Goal: Task Accomplishment & Management: Manage account settings

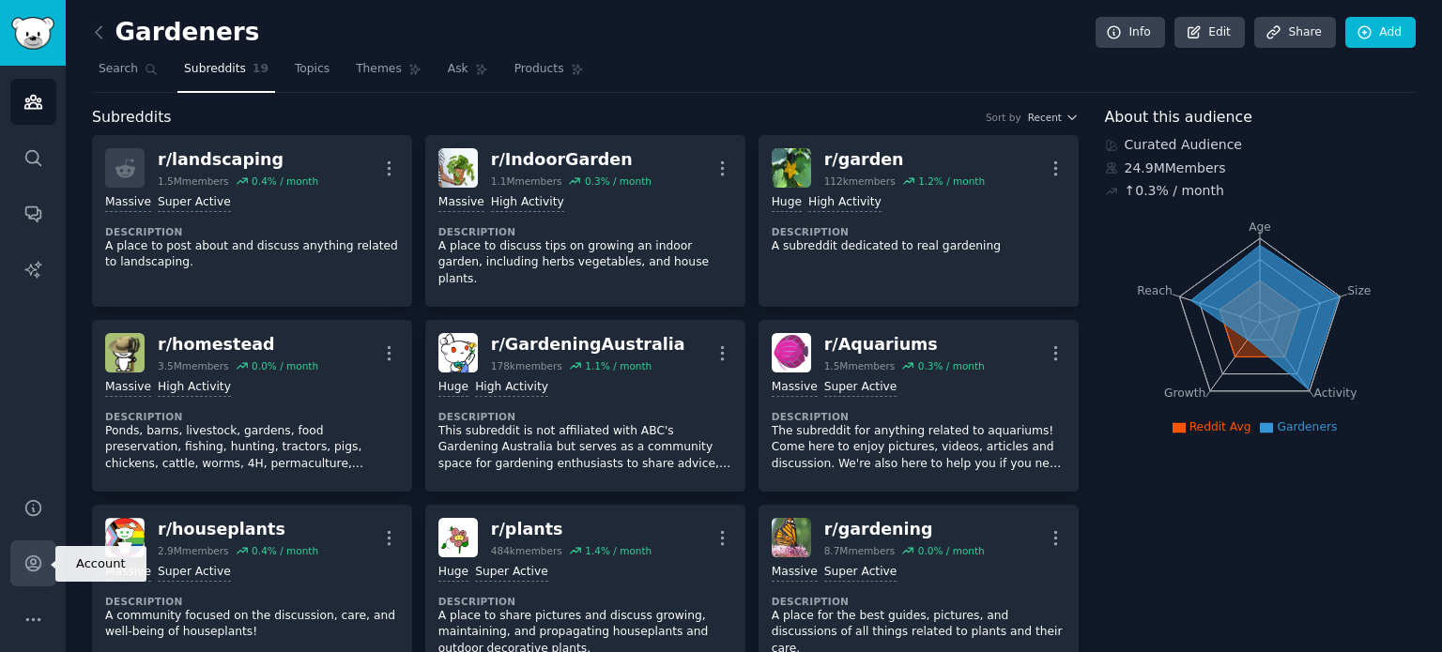
click at [44, 562] on link "Account" at bounding box center [33, 564] width 46 height 46
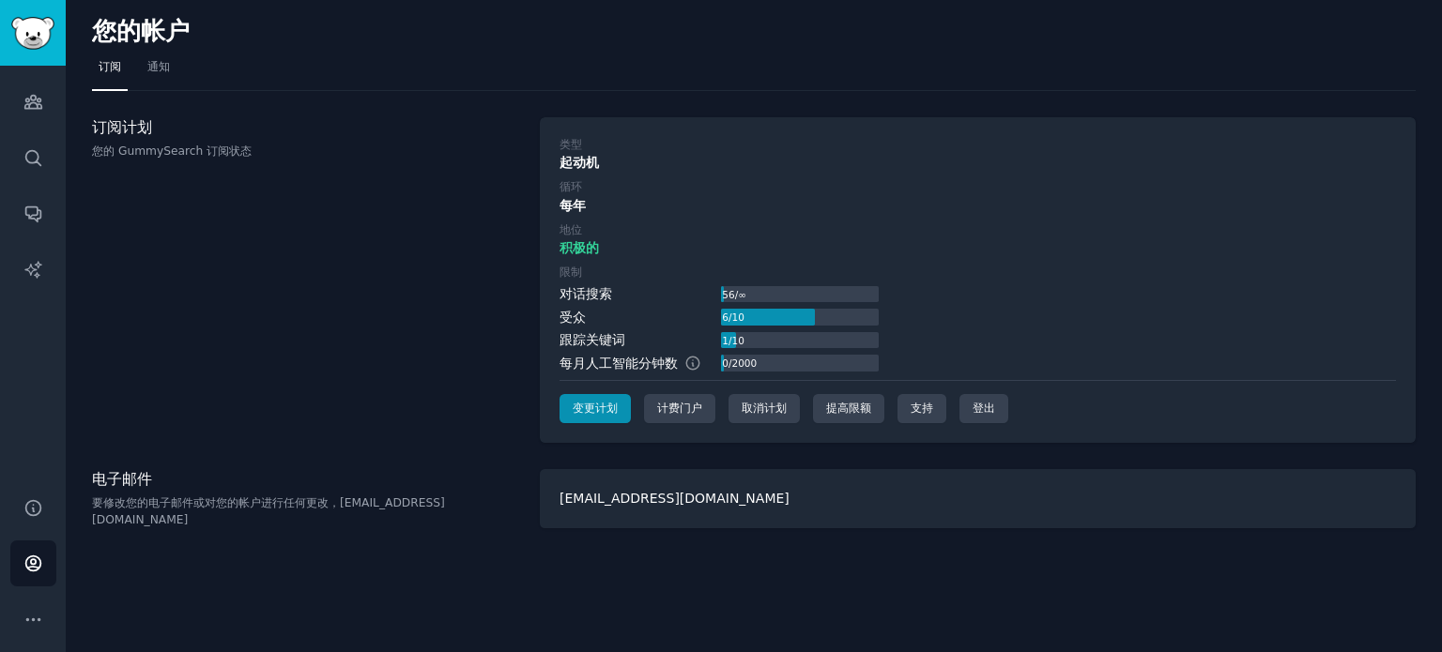
click at [394, 441] on div "订阅计划 您的 GummySearch 订阅状态" at bounding box center [306, 280] width 428 height 327
click at [751, 408] on font "取消计划" at bounding box center [763, 408] width 45 height 13
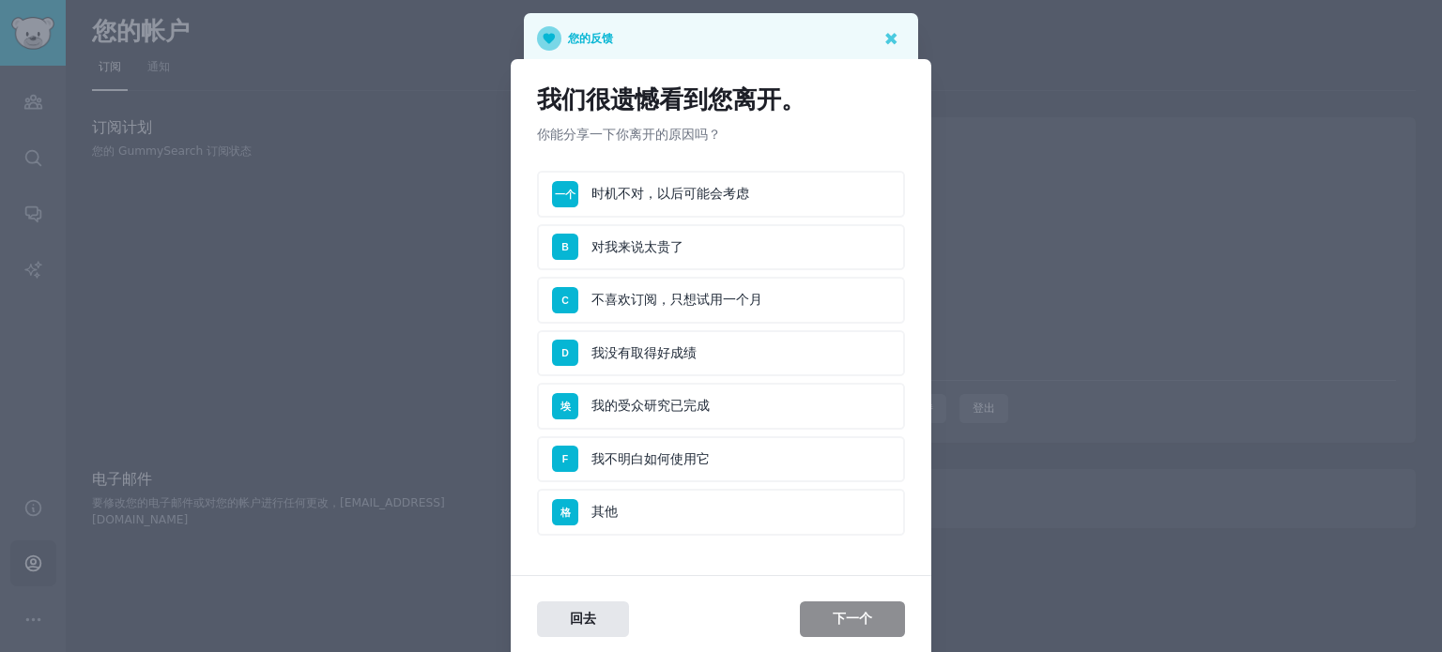
click at [655, 197] on li "一个 时机不对，以后可能会考虑" at bounding box center [721, 194] width 368 height 47
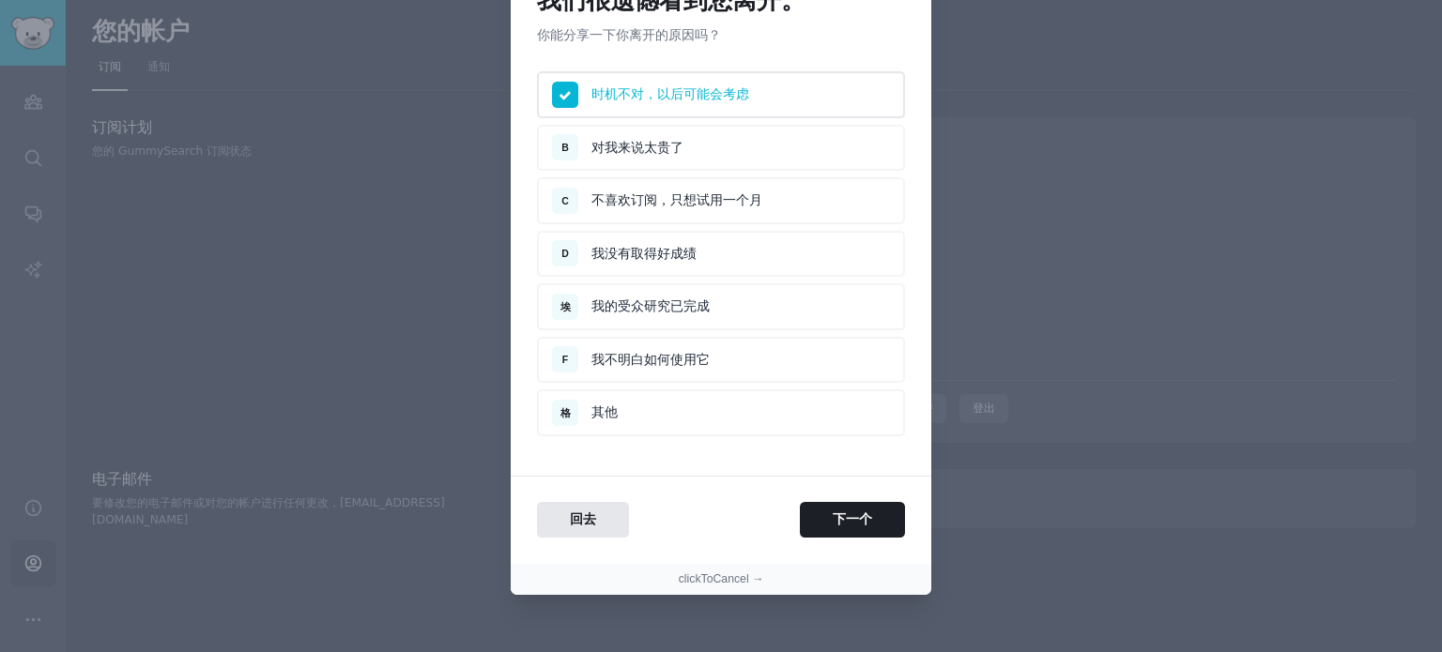
scroll to position [100, 0]
click at [824, 510] on button "下一个" at bounding box center [852, 519] width 105 height 37
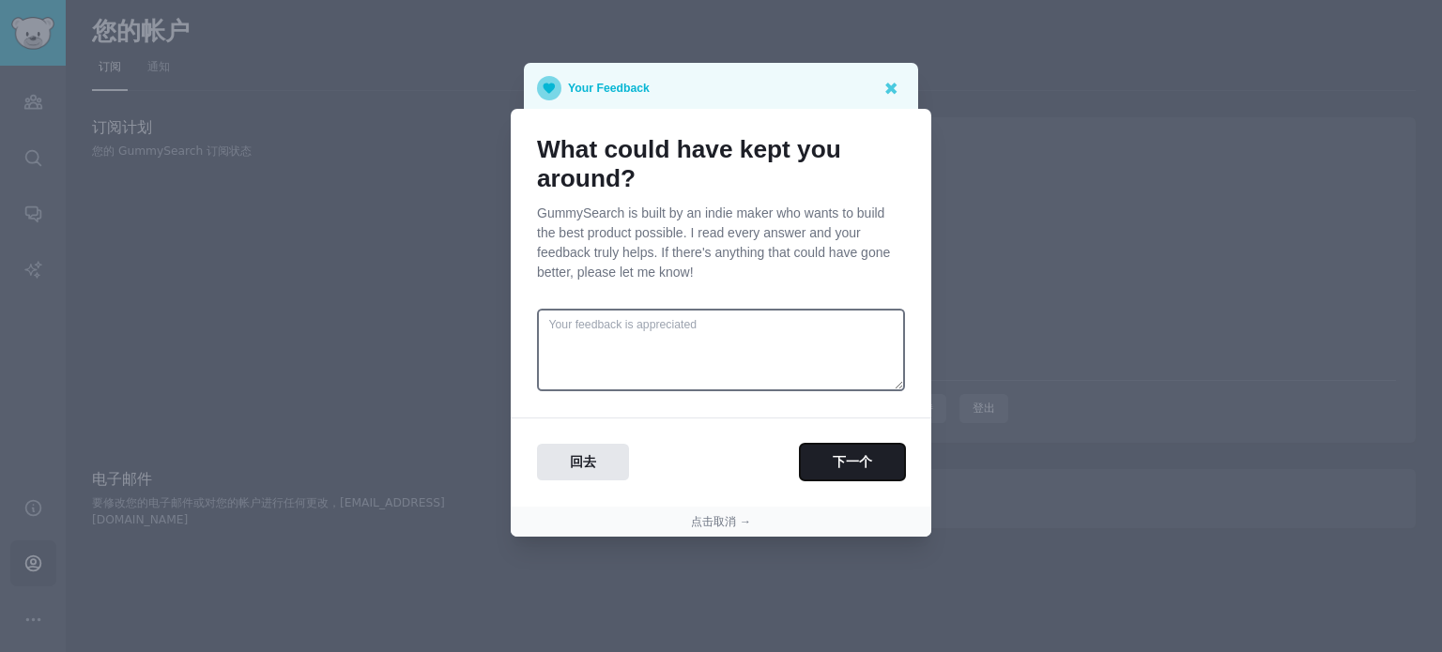
scroll to position [0, 0]
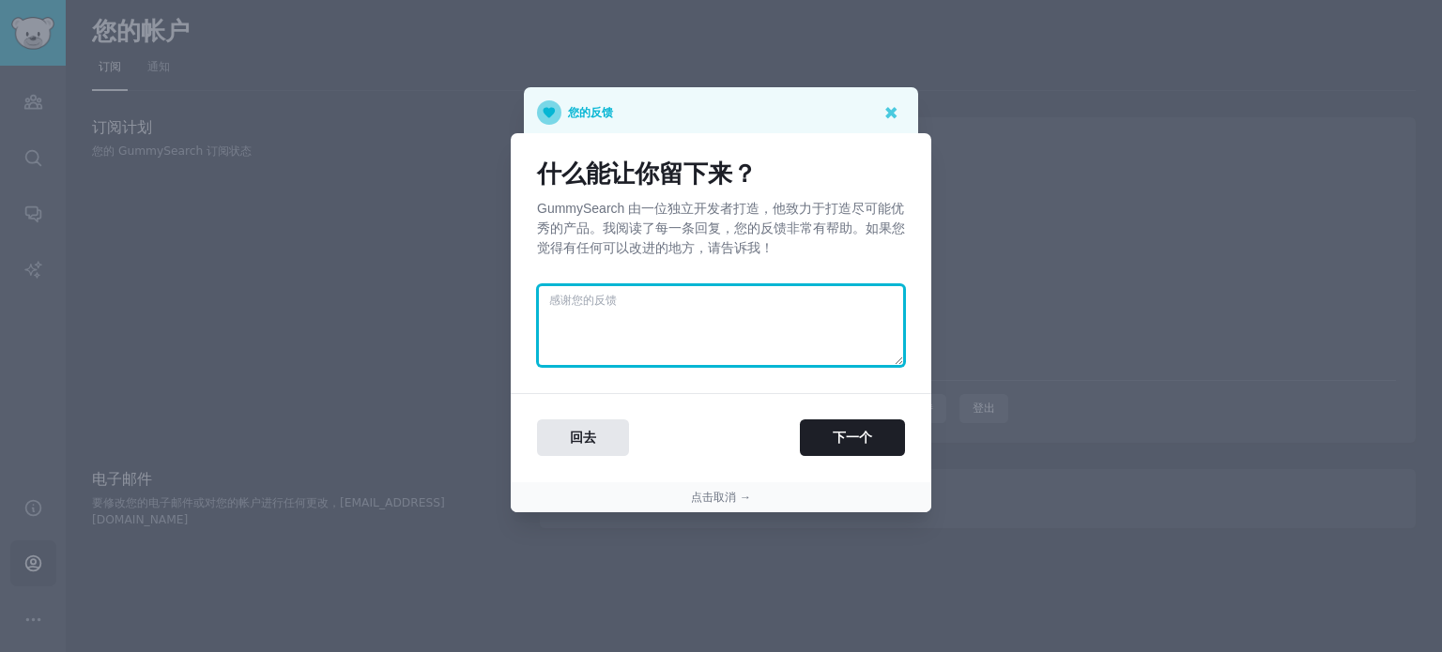
click at [690, 313] on textarea at bounding box center [721, 325] width 368 height 83
paste textarea "I'll need it when I think about it."
type textarea "I'll need it when I think about it."
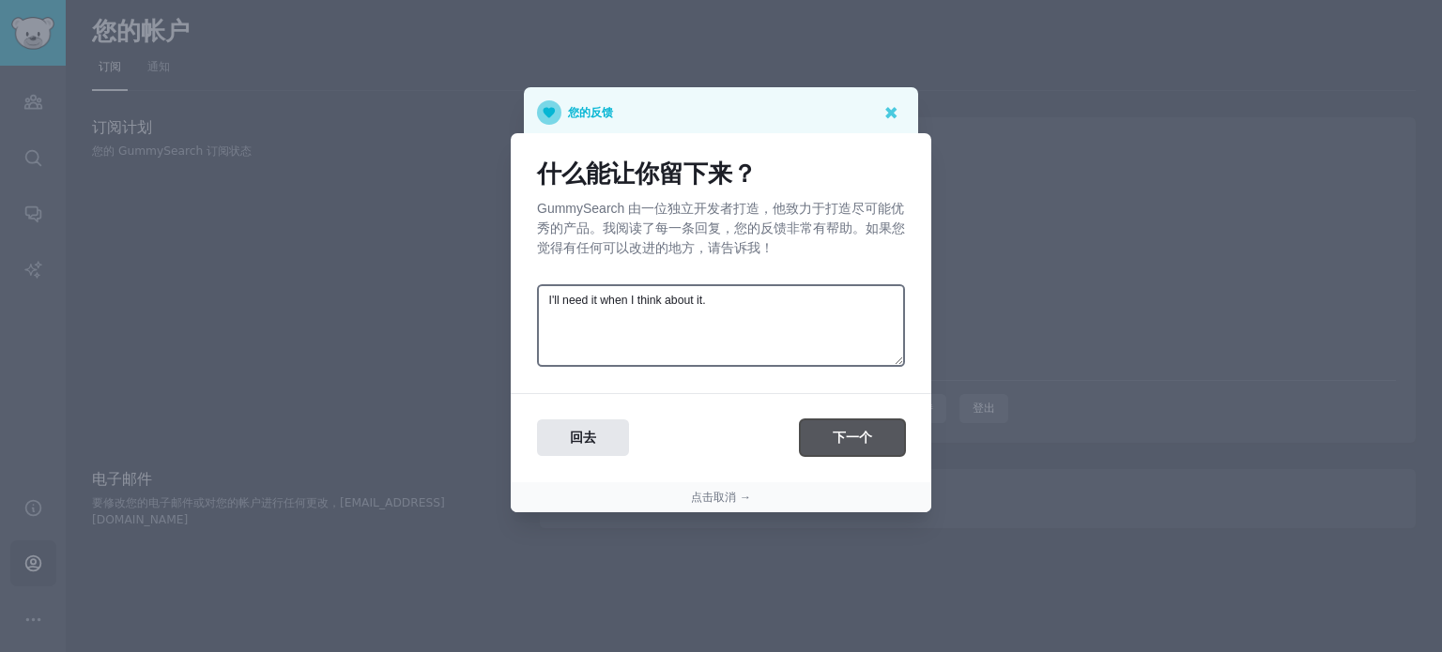
click at [850, 431] on font "下一个" at bounding box center [852, 437] width 39 height 15
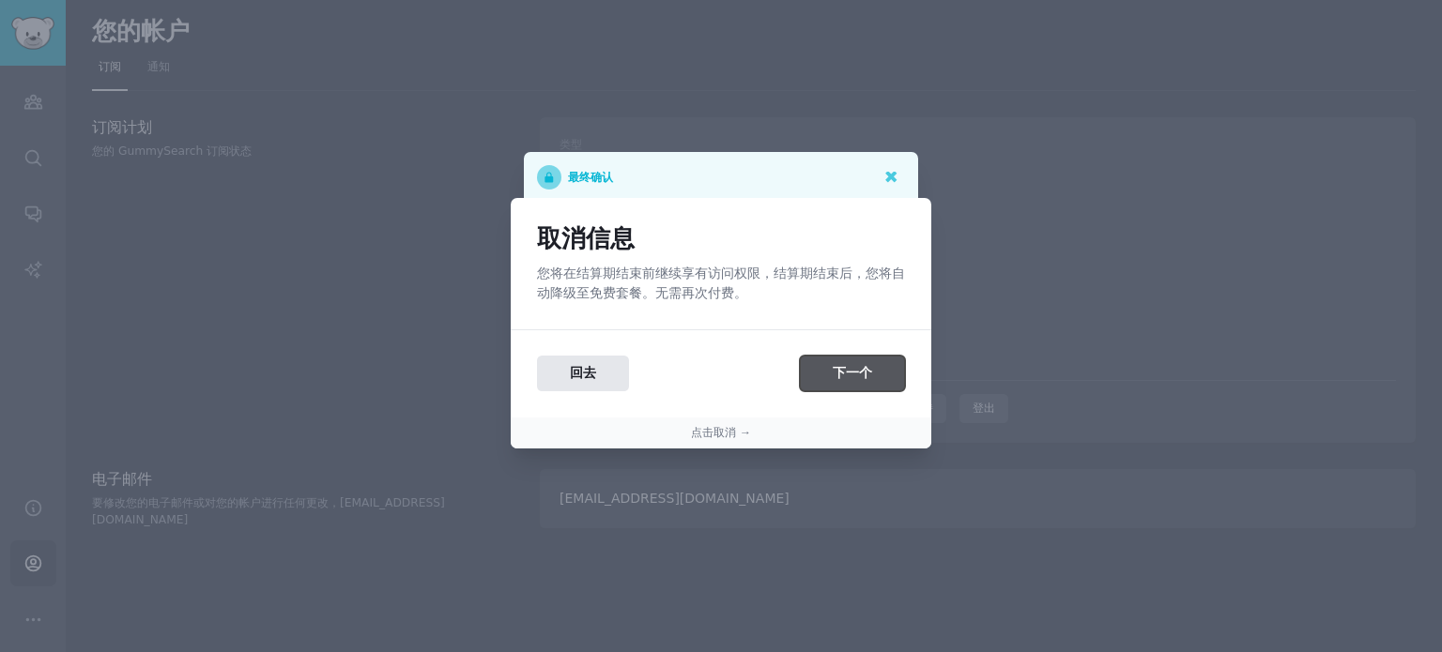
click at [834, 372] on font "下一个" at bounding box center [852, 372] width 39 height 15
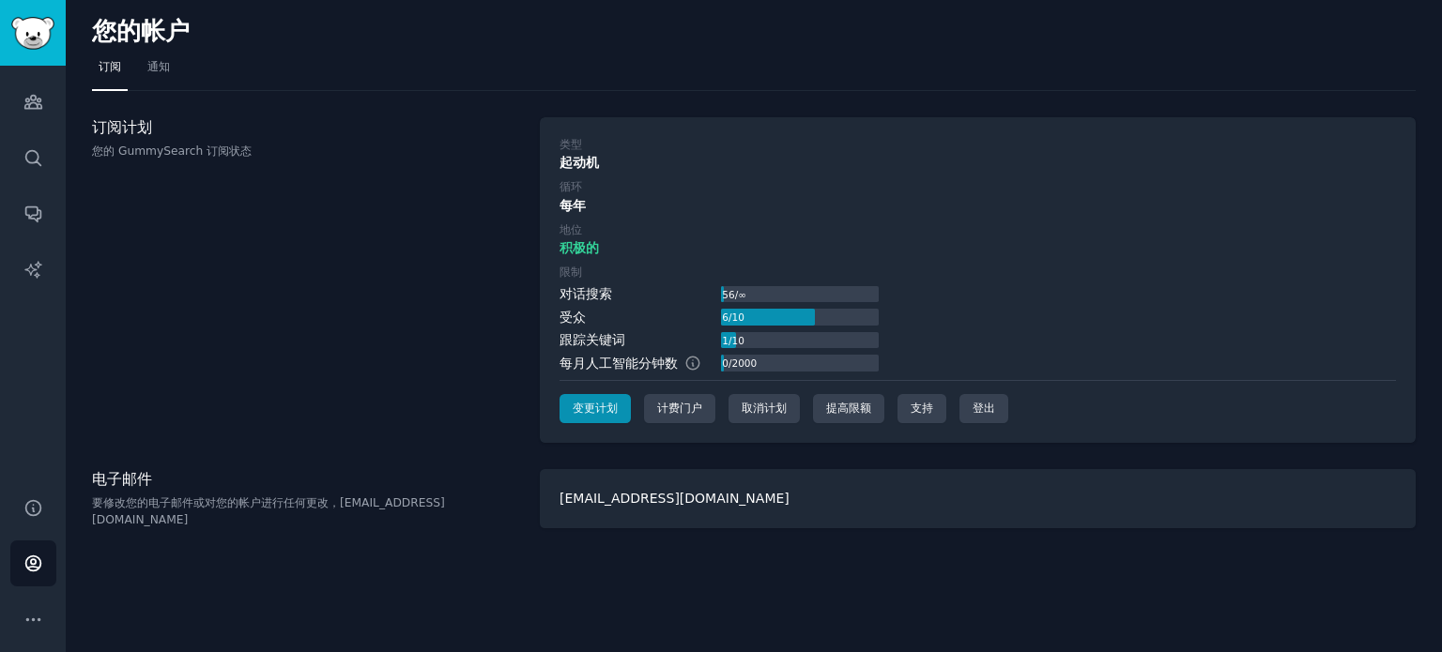
click at [413, 399] on div "订阅计划 您的 GummySearch 订阅状态" at bounding box center [306, 280] width 428 height 327
click at [928, 408] on font "支持" at bounding box center [921, 408] width 23 height 13
click at [862, 551] on div "您的帐户 订阅 通知 订阅计划 您的 GummySearch 订阅状态 类型 起动机 循环 每年 地位 积极的 限制 对话搜索 56 / ∞ 受众 6 / 1…" at bounding box center [754, 326] width 1376 height 652
click at [926, 405] on font "支持" at bounding box center [921, 408] width 23 height 13
click at [407, 336] on div "订阅计划 您的 GummySearch 订阅状态" at bounding box center [306, 280] width 428 height 327
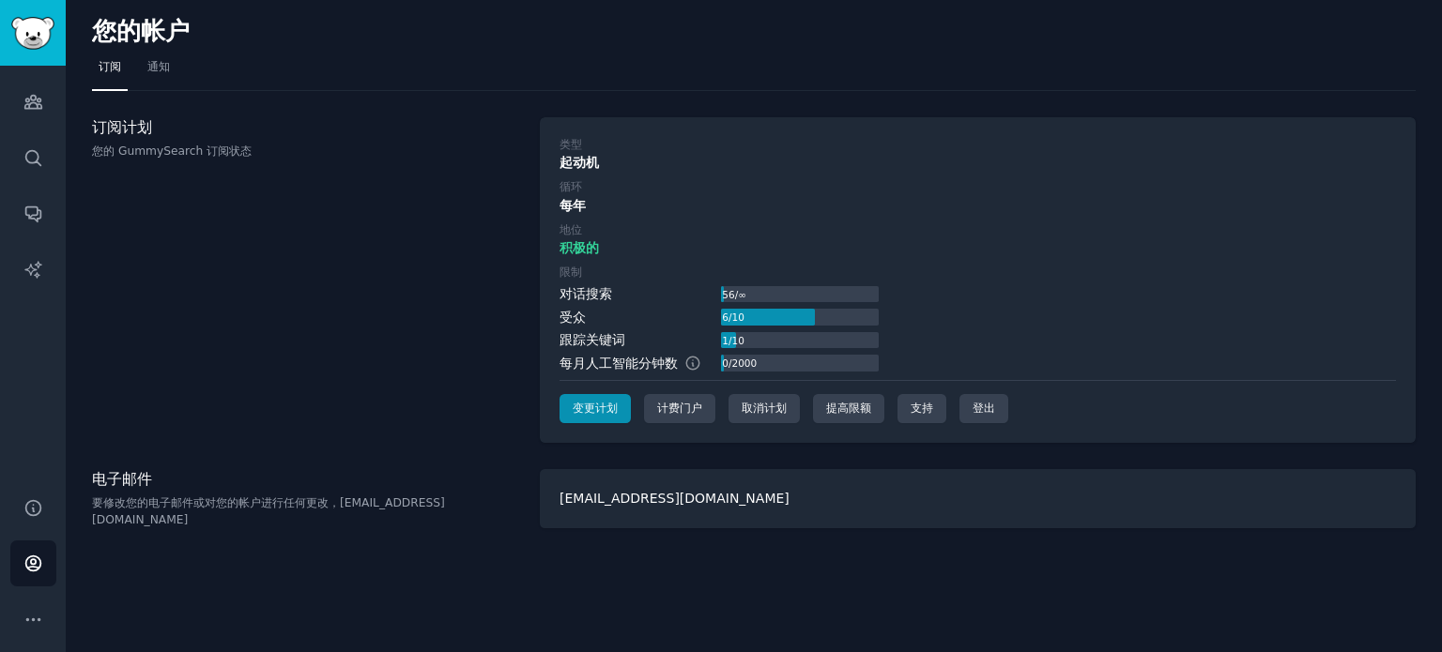
click at [897, 565] on div "您的帐户 订阅 通知 订阅计划 您的 GummySearch 订阅状态 类型 起动机 循环 每年 地位 积极的 限制 对话搜索 56 / ∞ 受众 6 / 1…" at bounding box center [754, 326] width 1376 height 652
click at [930, 408] on font "支持" at bounding box center [921, 408] width 23 height 13
click at [925, 402] on font "支持" at bounding box center [921, 408] width 23 height 13
click at [161, 70] on font "通知" at bounding box center [158, 66] width 23 height 13
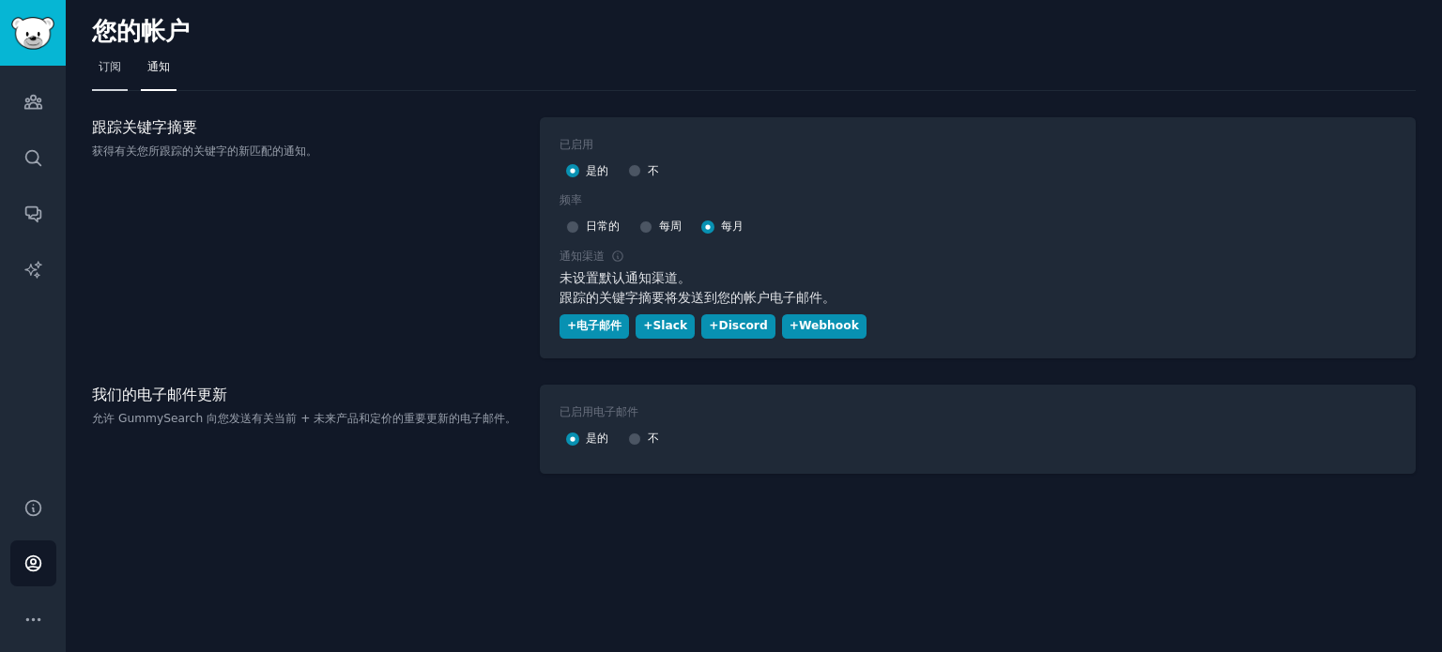
click at [115, 62] on font "订阅" at bounding box center [110, 66] width 23 height 13
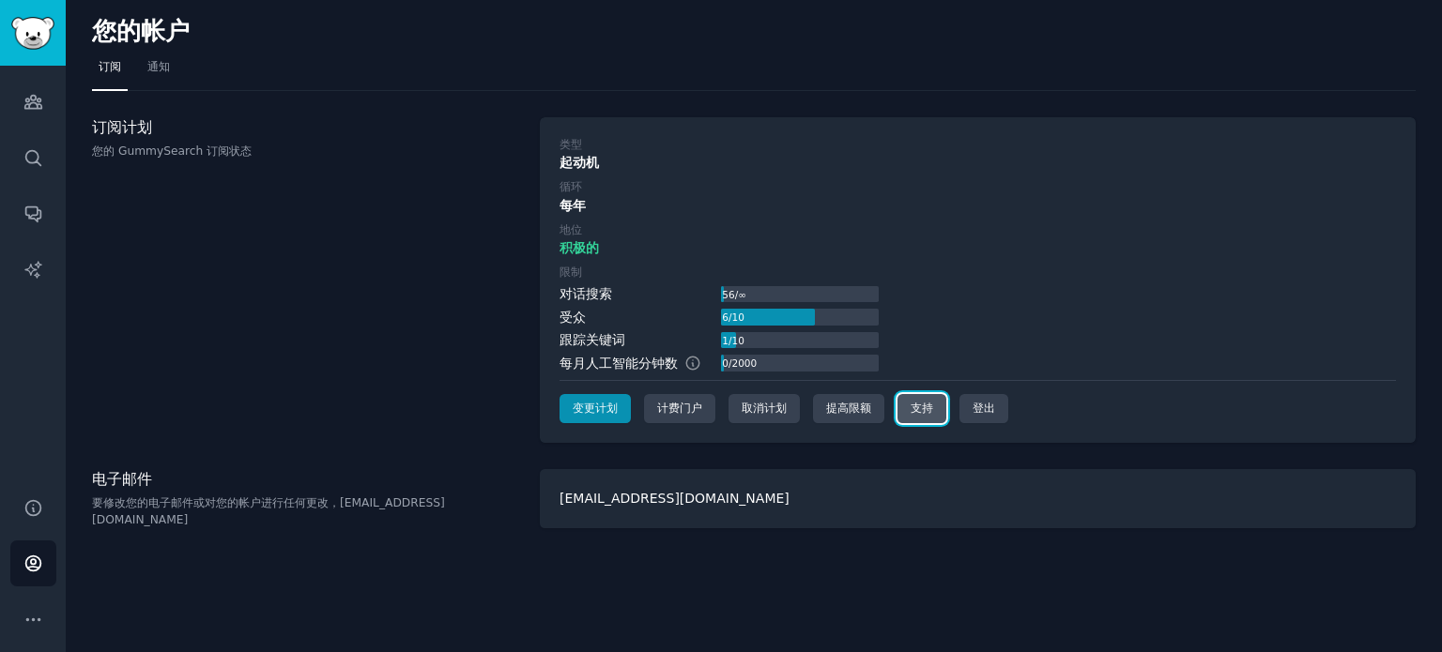
click at [920, 409] on font "支持" at bounding box center [921, 408] width 23 height 13
click at [38, 626] on icon "侧边栏" at bounding box center [33, 620] width 20 height 20
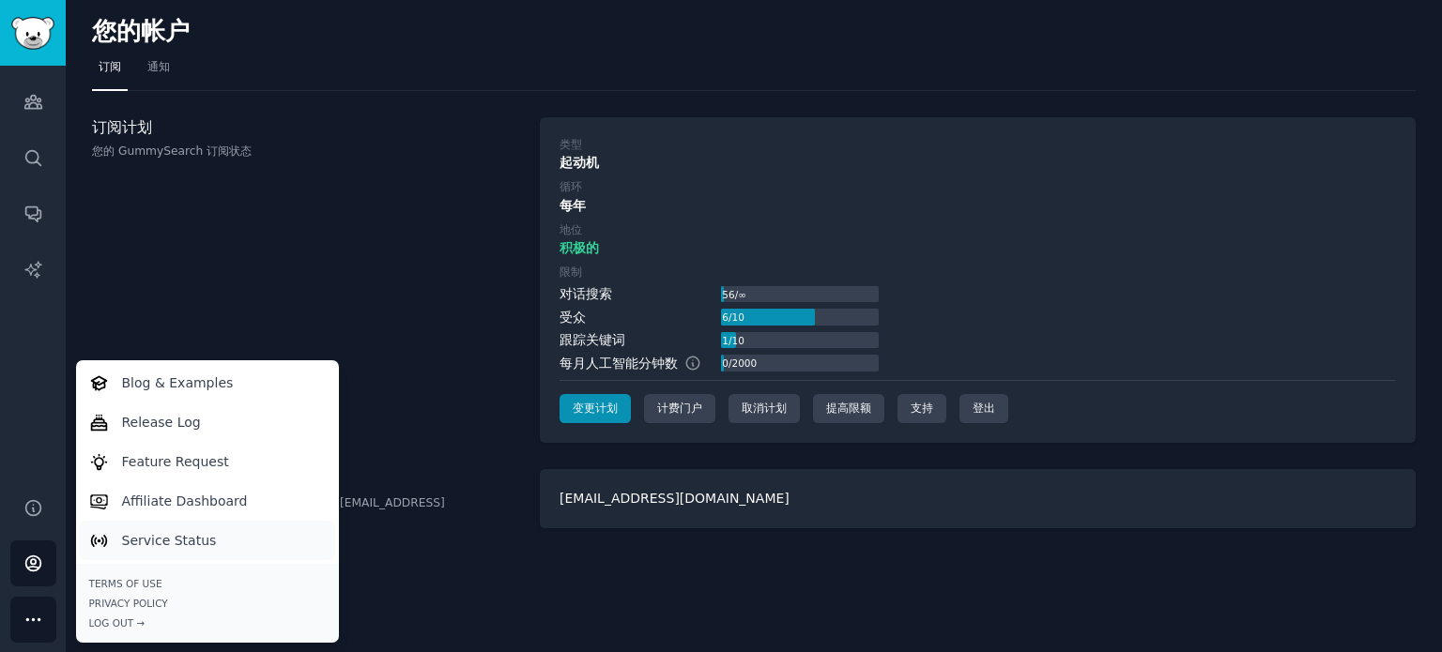
click at [136, 543] on p "Service Status" at bounding box center [169, 541] width 95 height 20
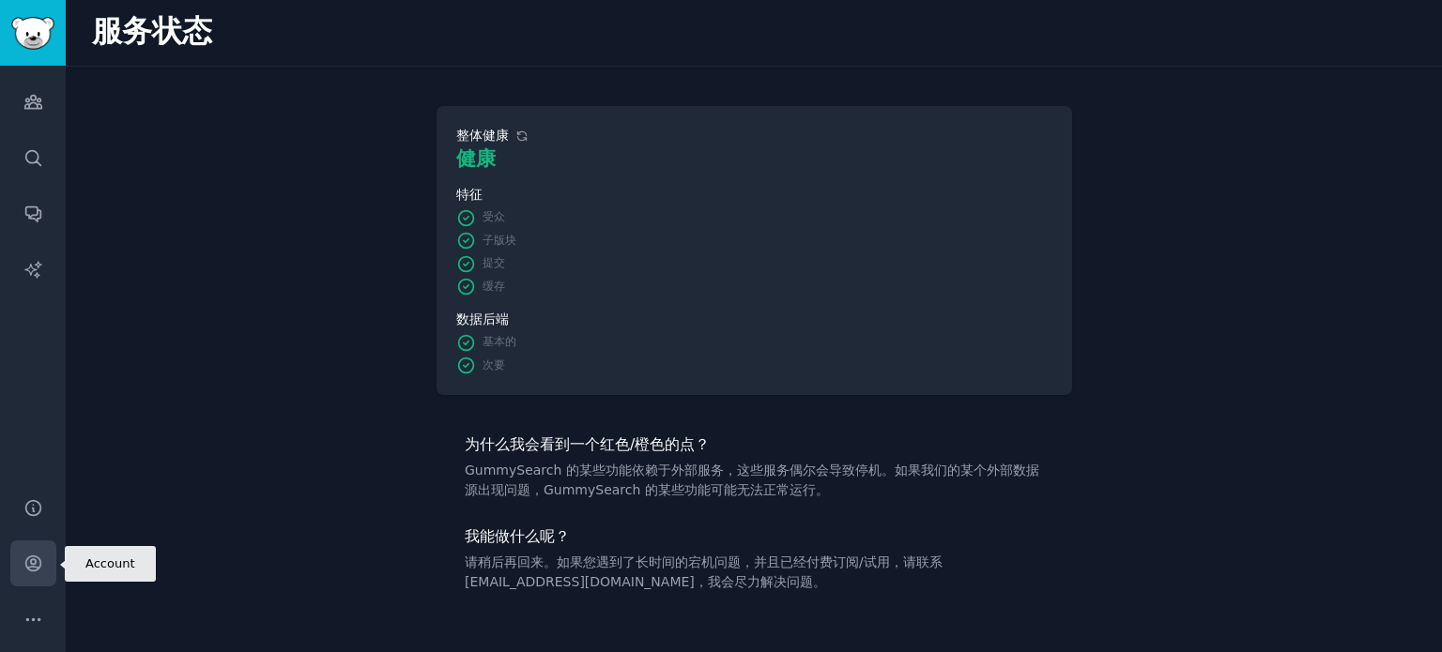
click at [34, 570] on icon "侧边栏" at bounding box center [32, 564] width 15 height 15
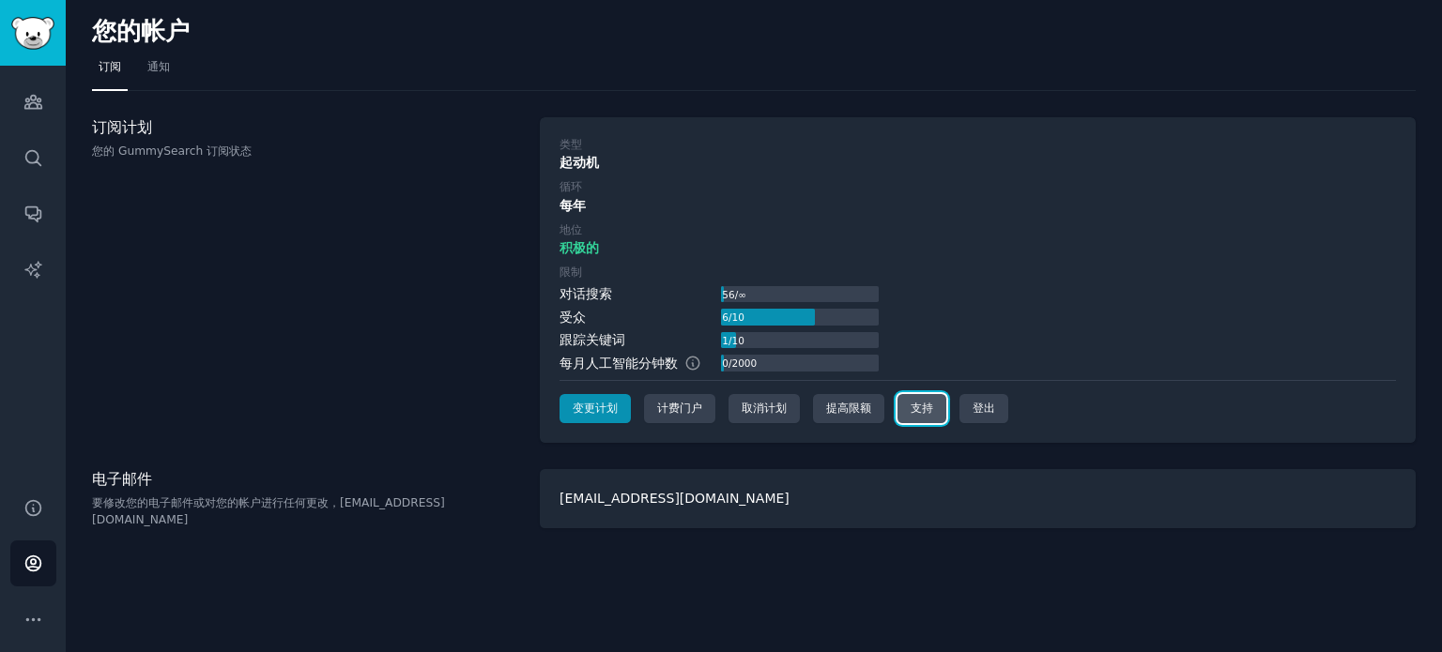
click at [923, 404] on font "支持" at bounding box center [921, 408] width 23 height 13
click at [928, 403] on font "支持" at bounding box center [921, 408] width 23 height 13
click at [609, 410] on font "变更计划" at bounding box center [595, 408] width 45 height 13
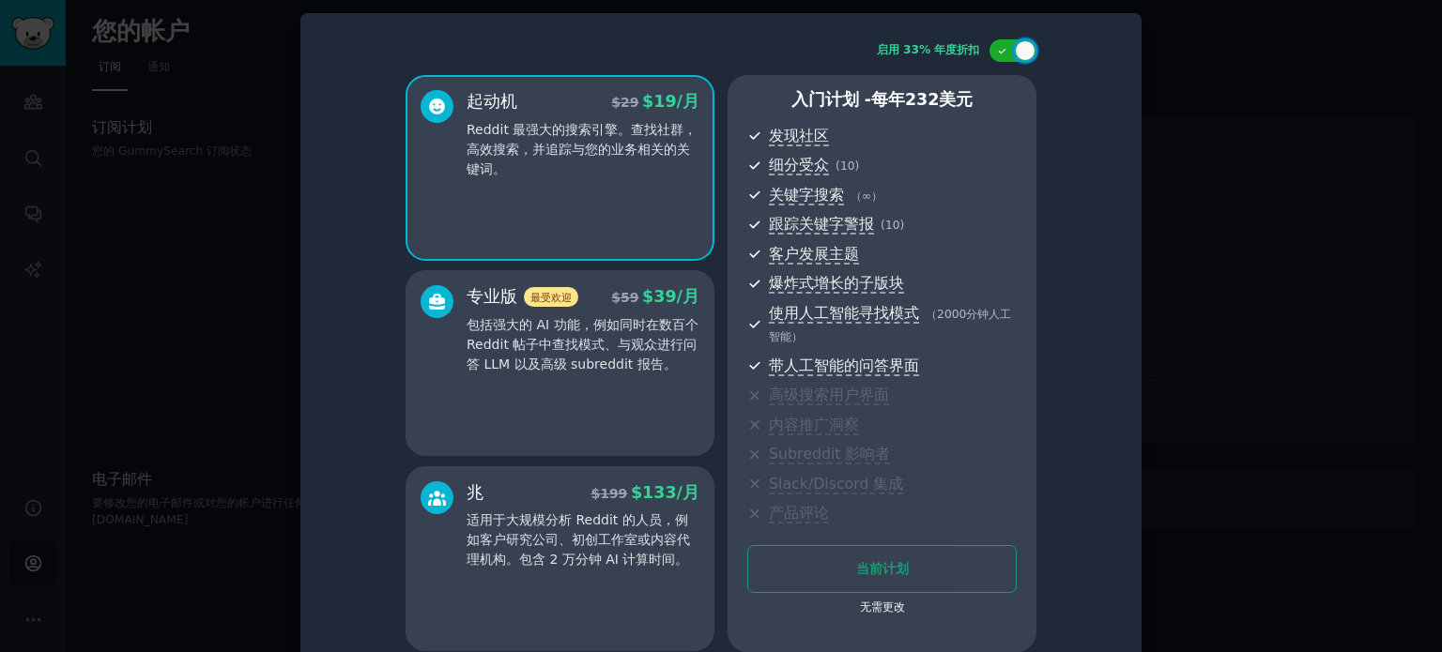
click at [1189, 271] on div at bounding box center [721, 326] width 1442 height 652
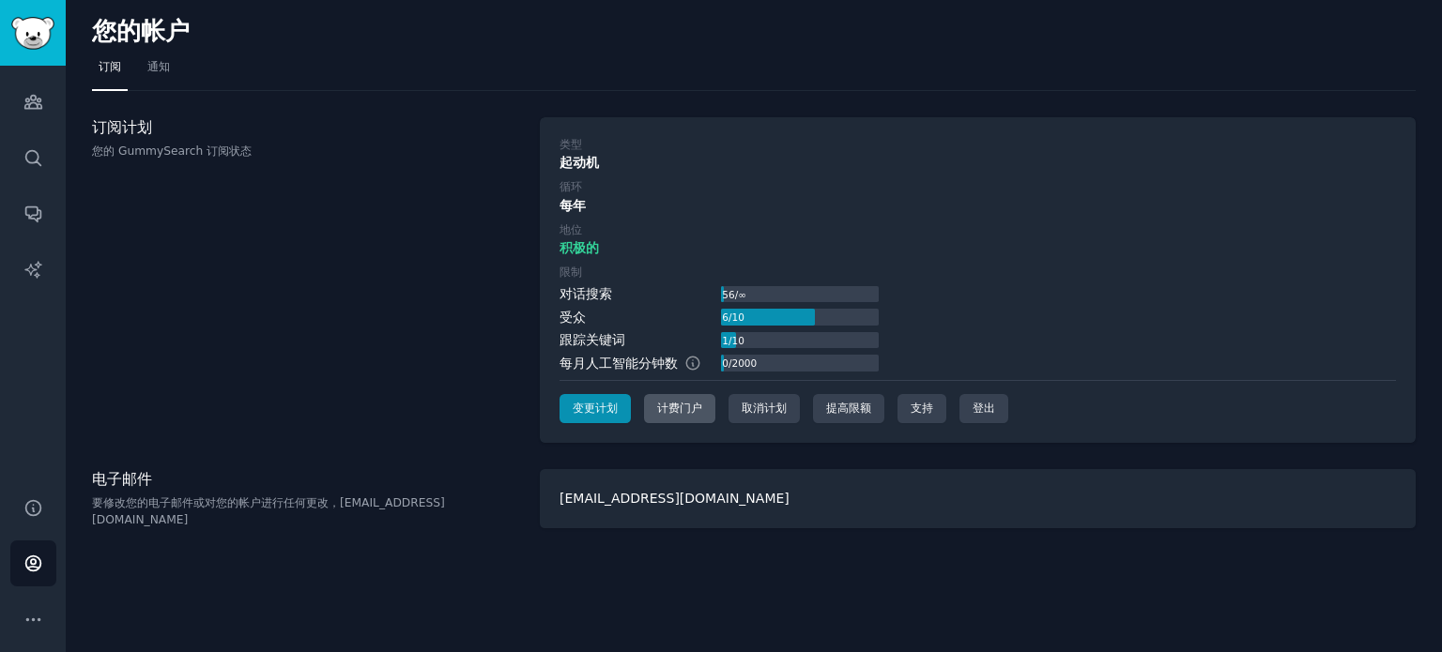
click at [694, 405] on font "计费门户" at bounding box center [679, 408] width 45 height 13
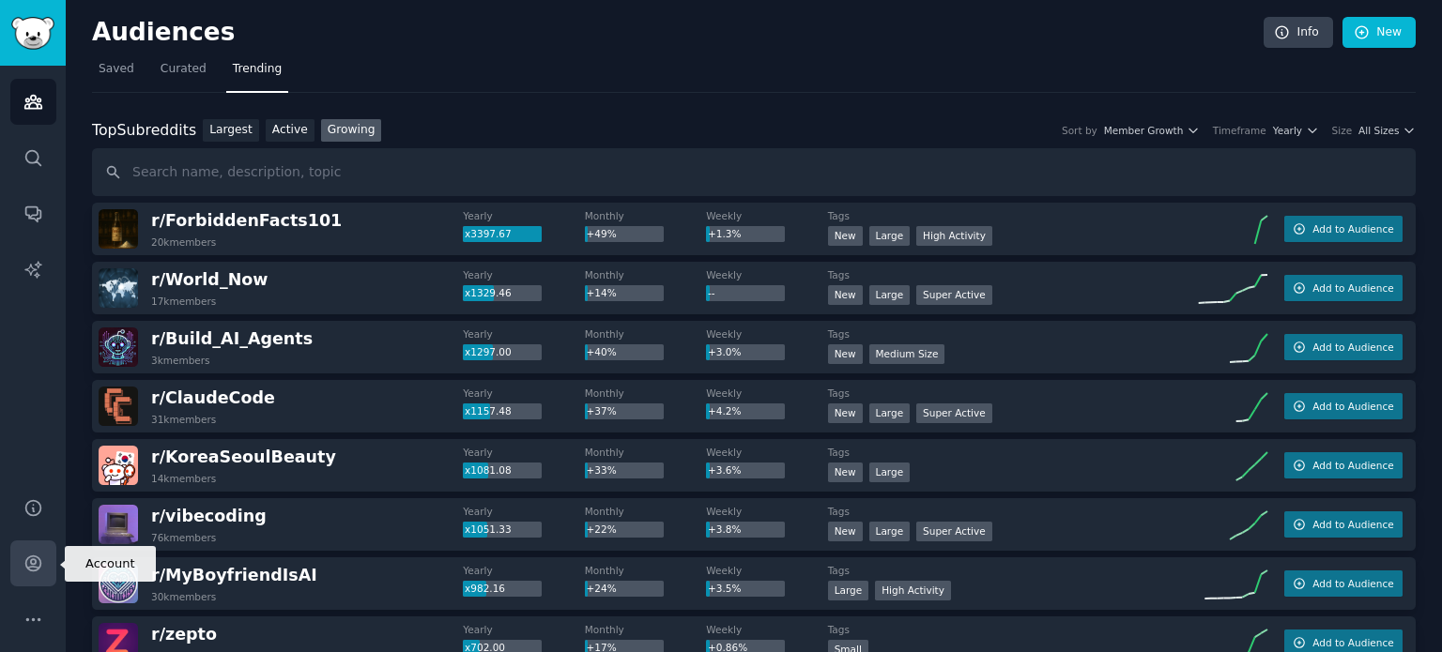
click at [32, 564] on icon "Sidebar" at bounding box center [32, 564] width 15 height 15
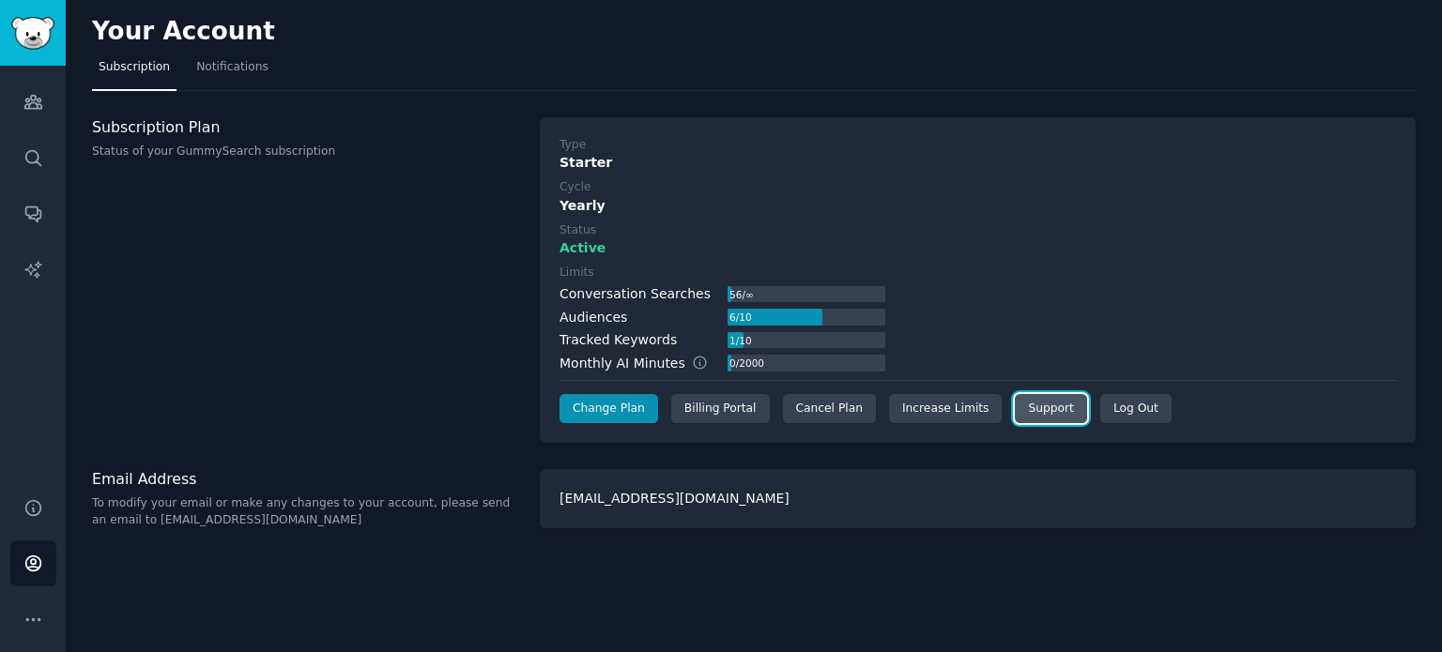
click at [1032, 401] on link "Support" at bounding box center [1050, 409] width 71 height 30
click at [1035, 401] on link "Support" at bounding box center [1050, 409] width 71 height 30
click at [731, 494] on div "winter99443300@gmail.com" at bounding box center [978, 498] width 876 height 59
click at [754, 496] on div "winter99443300@gmail.com" at bounding box center [978, 498] width 876 height 59
click at [1038, 411] on link "Support" at bounding box center [1050, 409] width 71 height 30
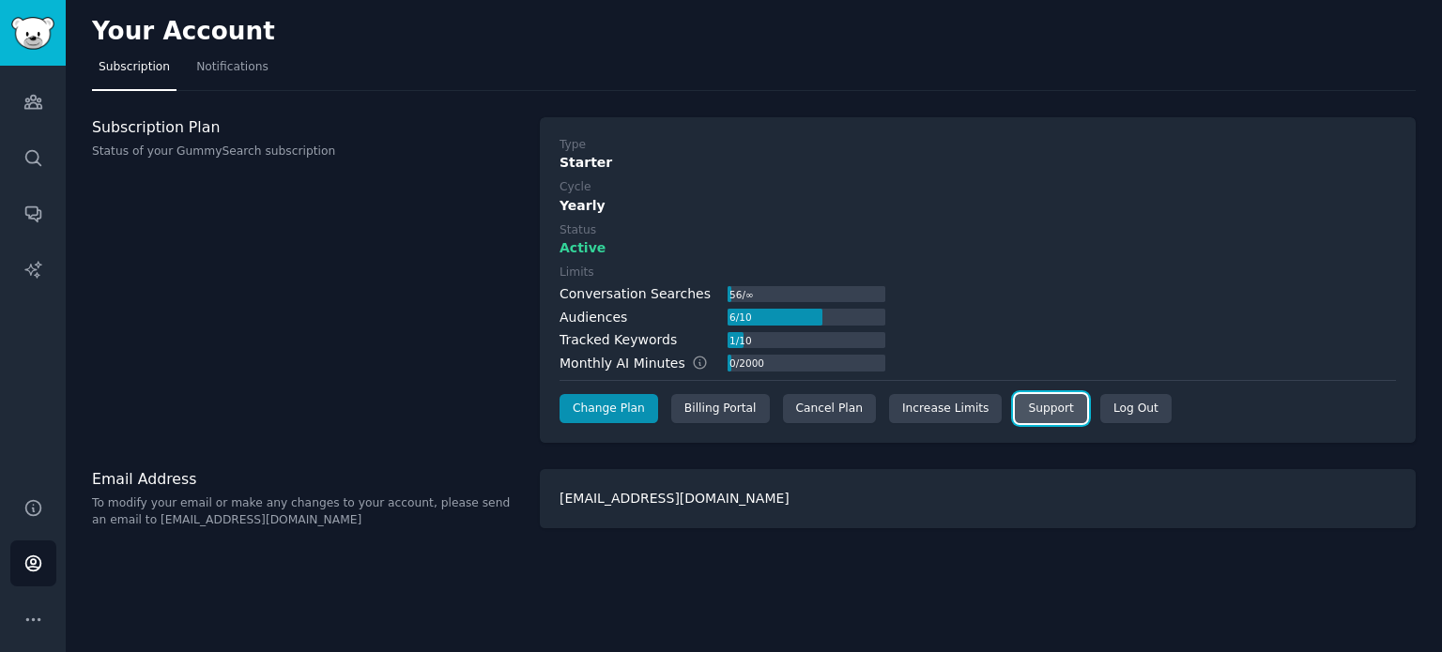
click at [1038, 411] on link "Support" at bounding box center [1050, 409] width 71 height 30
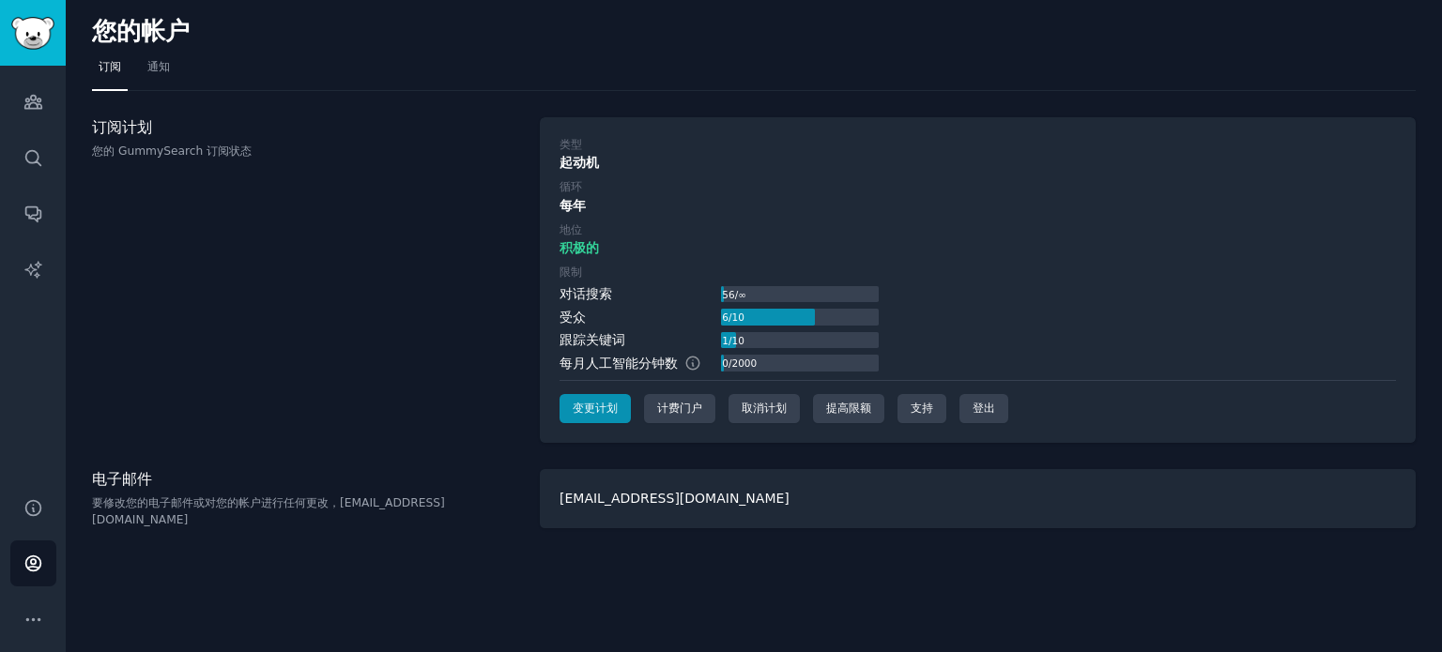
click at [342, 389] on div "订阅计划 您的 GummySearch 订阅状态" at bounding box center [306, 280] width 428 height 327
drag, startPoint x: 239, startPoint y: 393, endPoint x: 104, endPoint y: 450, distance: 146.4
click at [238, 393] on div "订阅计划 您的 GummySearch 订阅状态" at bounding box center [306, 280] width 428 height 327
click at [23, 501] on icon "侧边栏" at bounding box center [33, 508] width 20 height 20
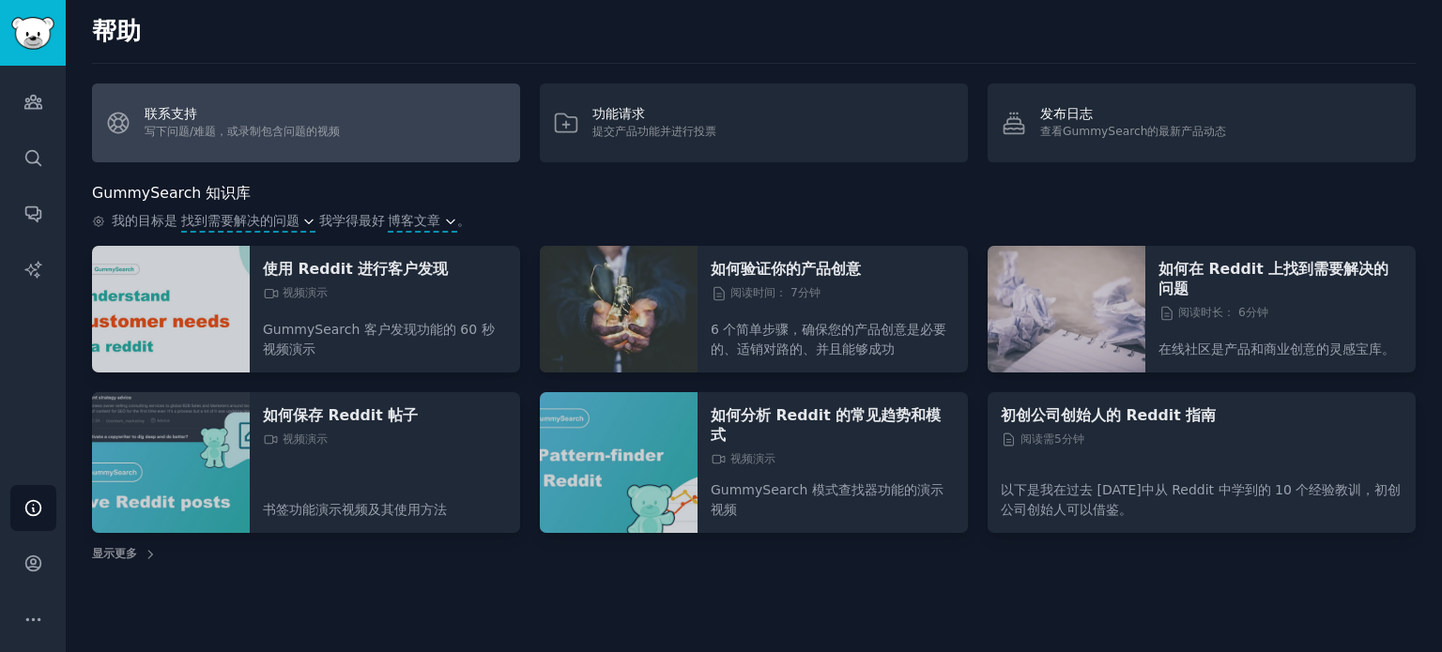
click at [222, 130] on link "联系支持 写下问题/难题，或录制包含问题的视频" at bounding box center [306, 123] width 428 height 79
click at [126, 118] on link "联系支持 写下问题/难题，或录制包含问题的视频" at bounding box center [306, 123] width 428 height 79
click at [218, 122] on link "联系支持 写下问题/难题，或录制包含问题的视频" at bounding box center [306, 123] width 428 height 79
click at [254, 119] on link "联系支持 写下问题/难题，或录制包含问题的视频" at bounding box center [306, 123] width 428 height 79
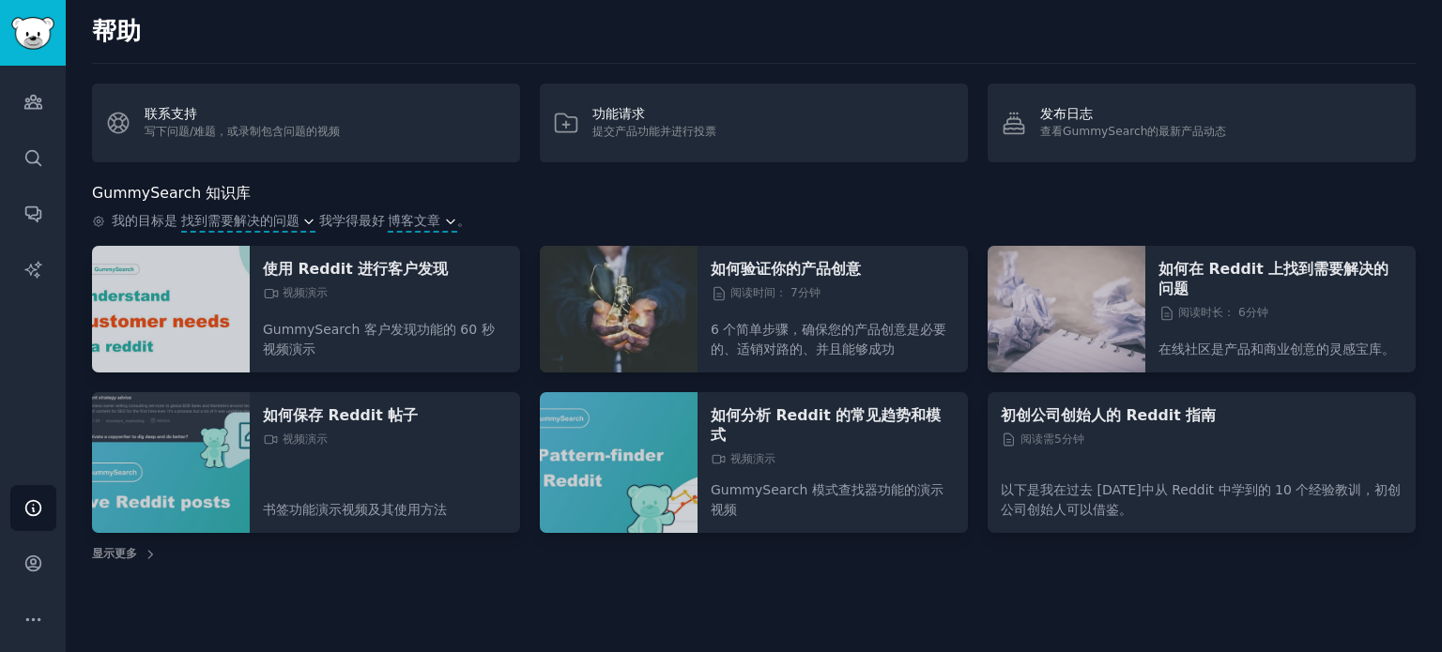
click at [559, 190] on div "GummySearch 知识库" at bounding box center [753, 193] width 1323 height 23
click at [418, 214] on font "博客文章" at bounding box center [414, 220] width 53 height 15
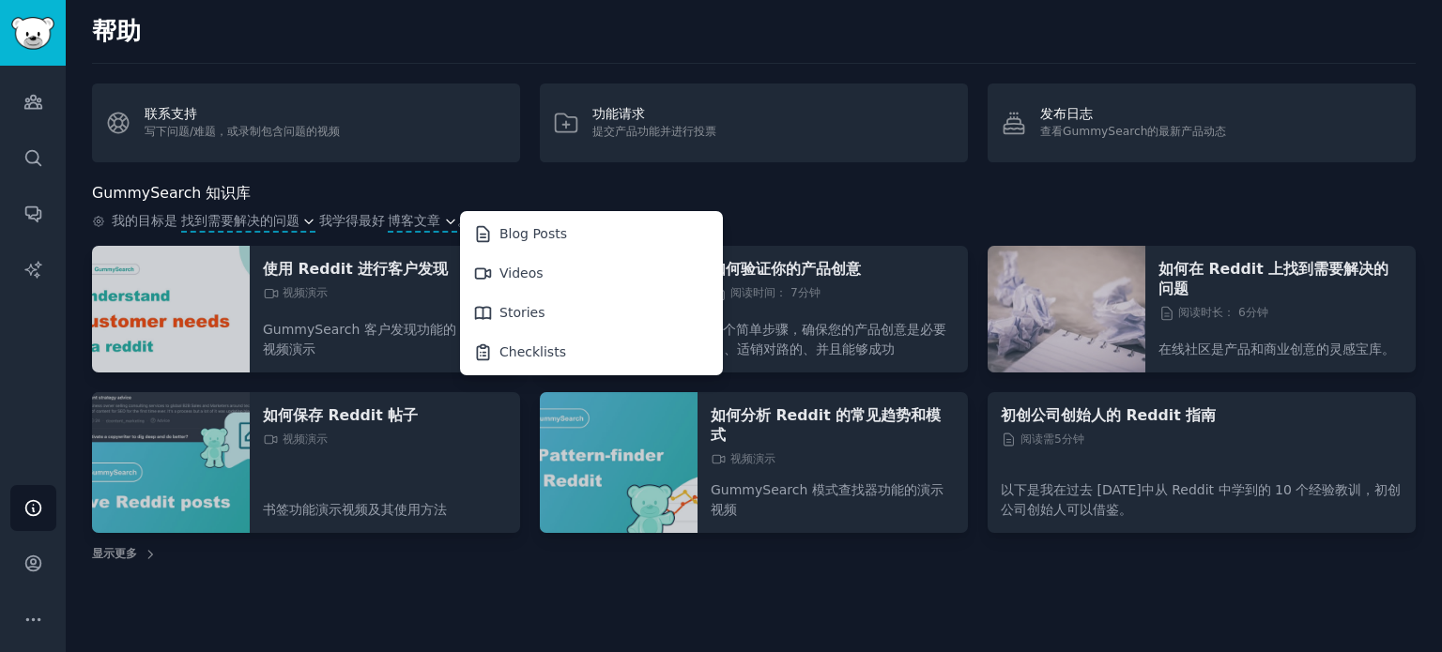
click at [411, 192] on div "GummySearch 知识库" at bounding box center [753, 193] width 1323 height 23
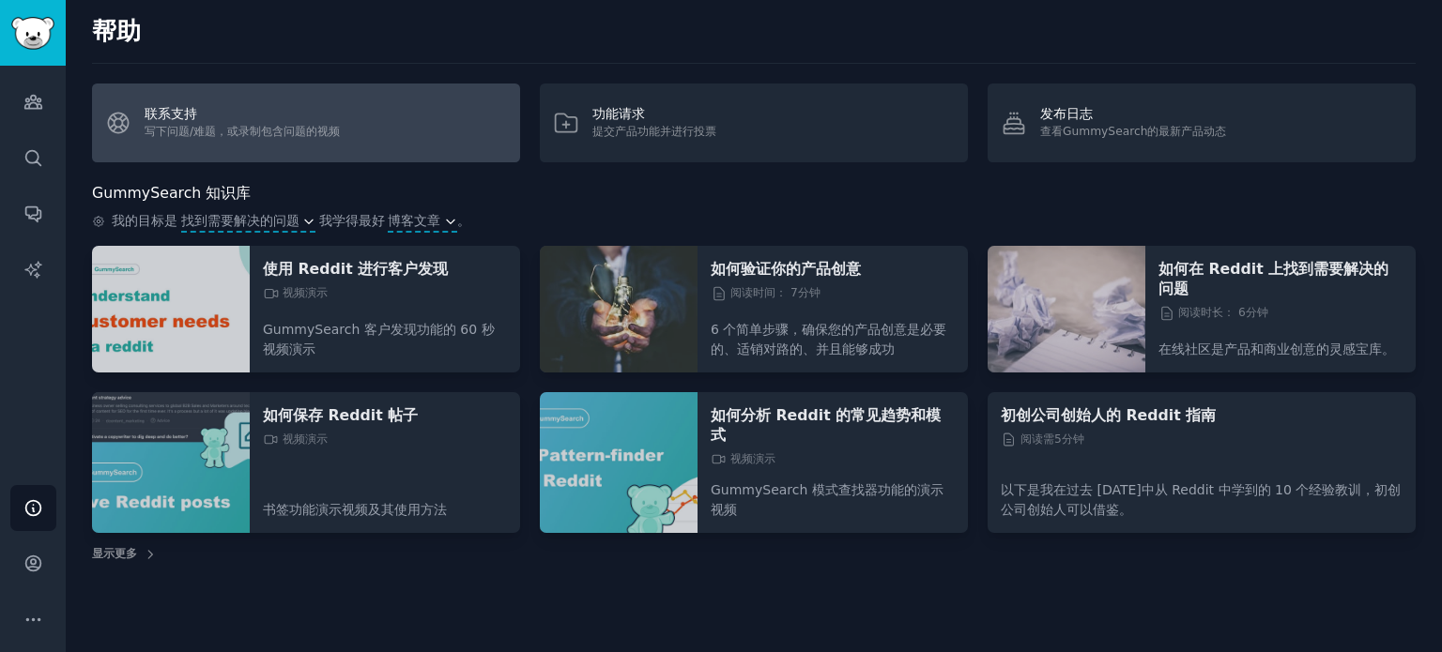
click at [126, 119] on link "联系支持 写下问题/难题，或录制包含问题的视频" at bounding box center [306, 123] width 428 height 79
click at [185, 116] on link "联系支持 写下问题/难题，或录制包含问题的视频" at bounding box center [306, 123] width 428 height 79
click at [294, 119] on link "联系支持 写下问题/难题，或录制包含问题的视频" at bounding box center [306, 123] width 428 height 79
click at [388, 118] on link "联系支持 写下问题/难题，或录制包含问题的视频" at bounding box center [306, 123] width 428 height 79
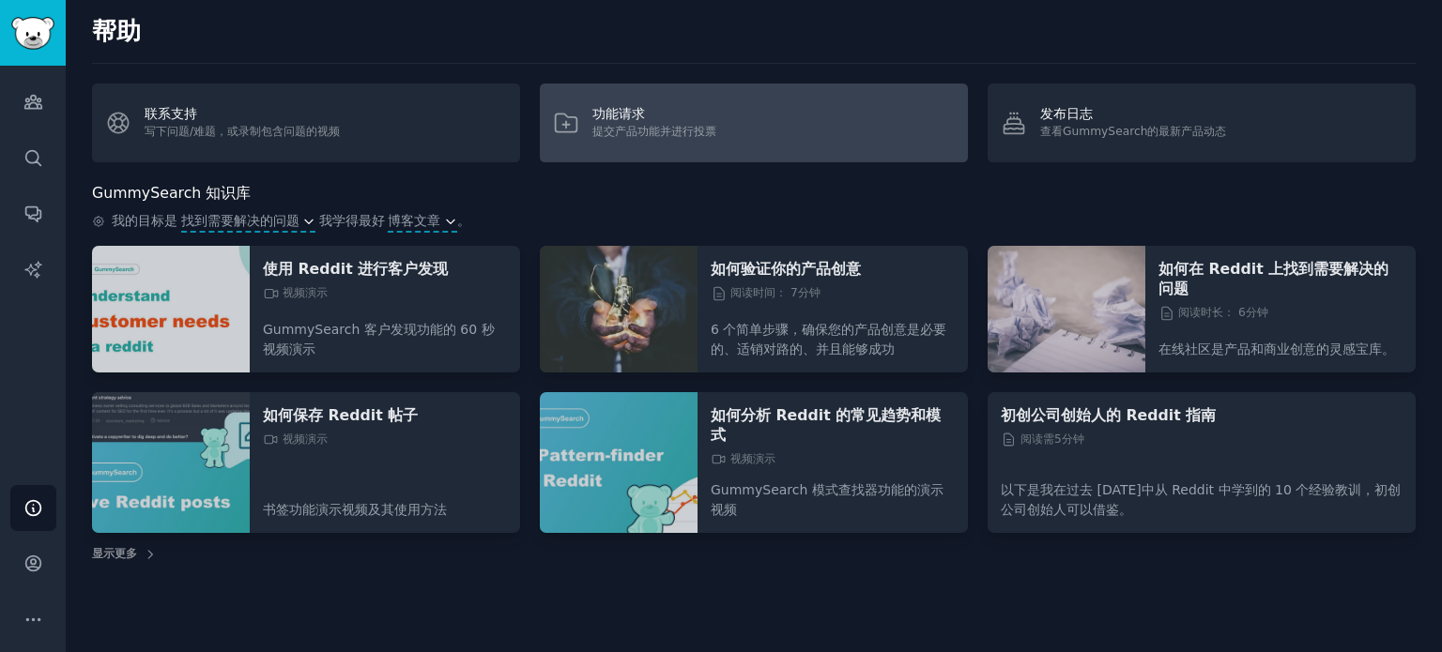
click at [655, 115] on div "功能请求" at bounding box center [654, 114] width 124 height 20
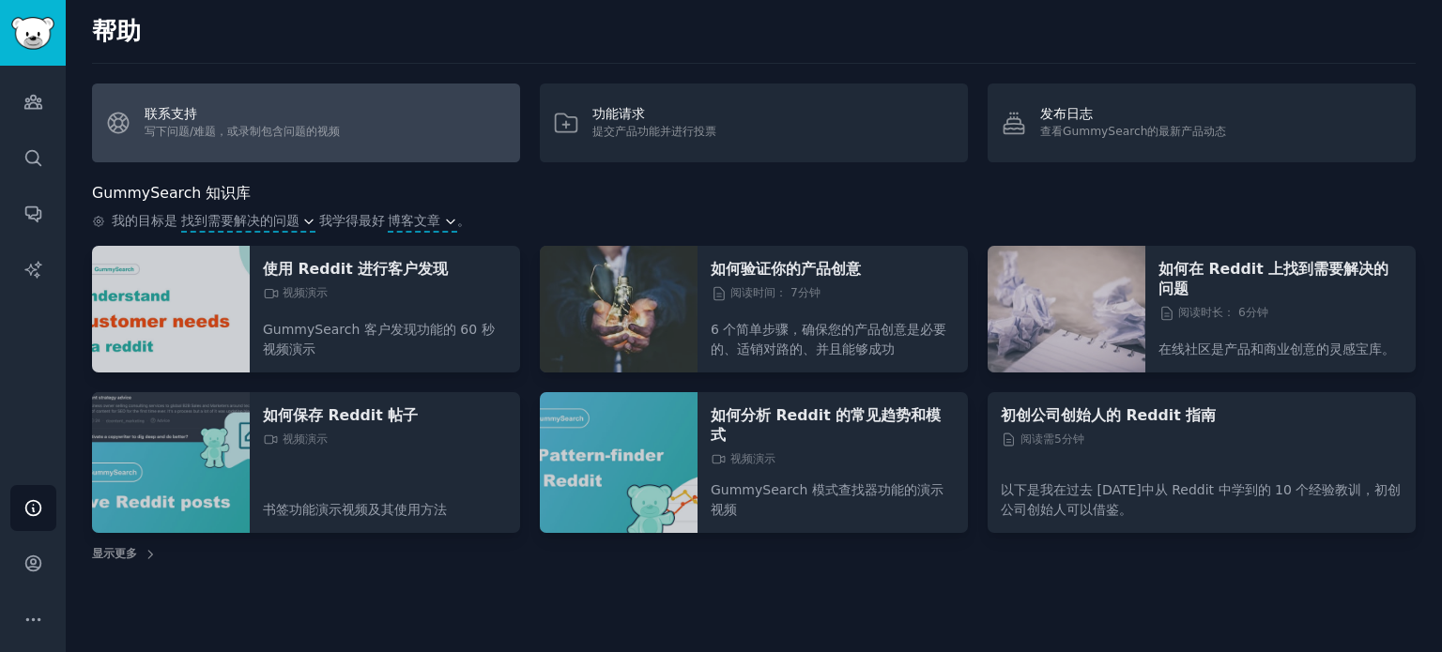
click at [240, 120] on link "联系支持 写下问题/难题，或录制包含问题的视频" at bounding box center [306, 123] width 428 height 79
click at [248, 131] on link "联系支持 写下问题/难题，或录制包含问题的视频" at bounding box center [306, 123] width 428 height 79
click at [225, 130] on link "联系支持 写下问题/难题，或录制包含问题的视频" at bounding box center [306, 123] width 428 height 79
click at [187, 130] on link "联系支持 写下问题/难题，或录制包含问题的视频" at bounding box center [306, 123] width 428 height 79
click at [175, 130] on link "联系支持 写下问题/难题，或录制包含问题的视频" at bounding box center [306, 123] width 428 height 79
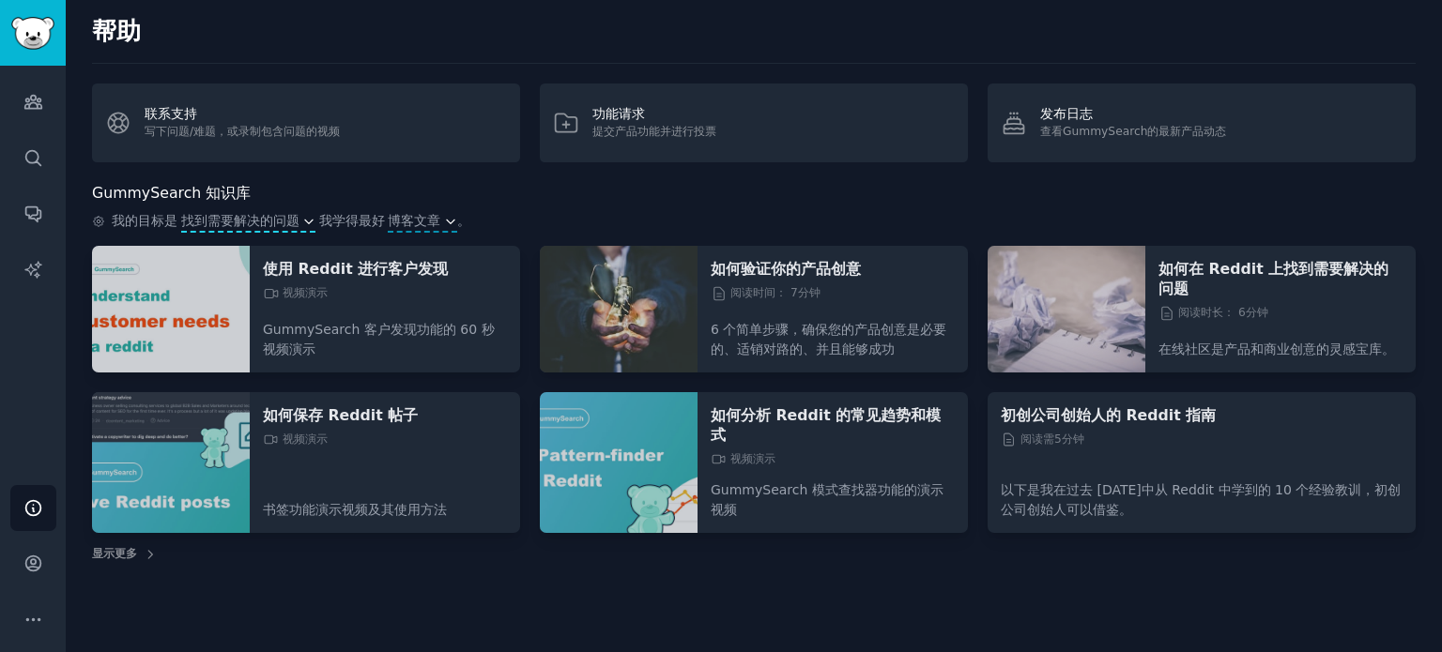
click at [226, 221] on font "找到需要解决的问题" at bounding box center [240, 220] width 118 height 15
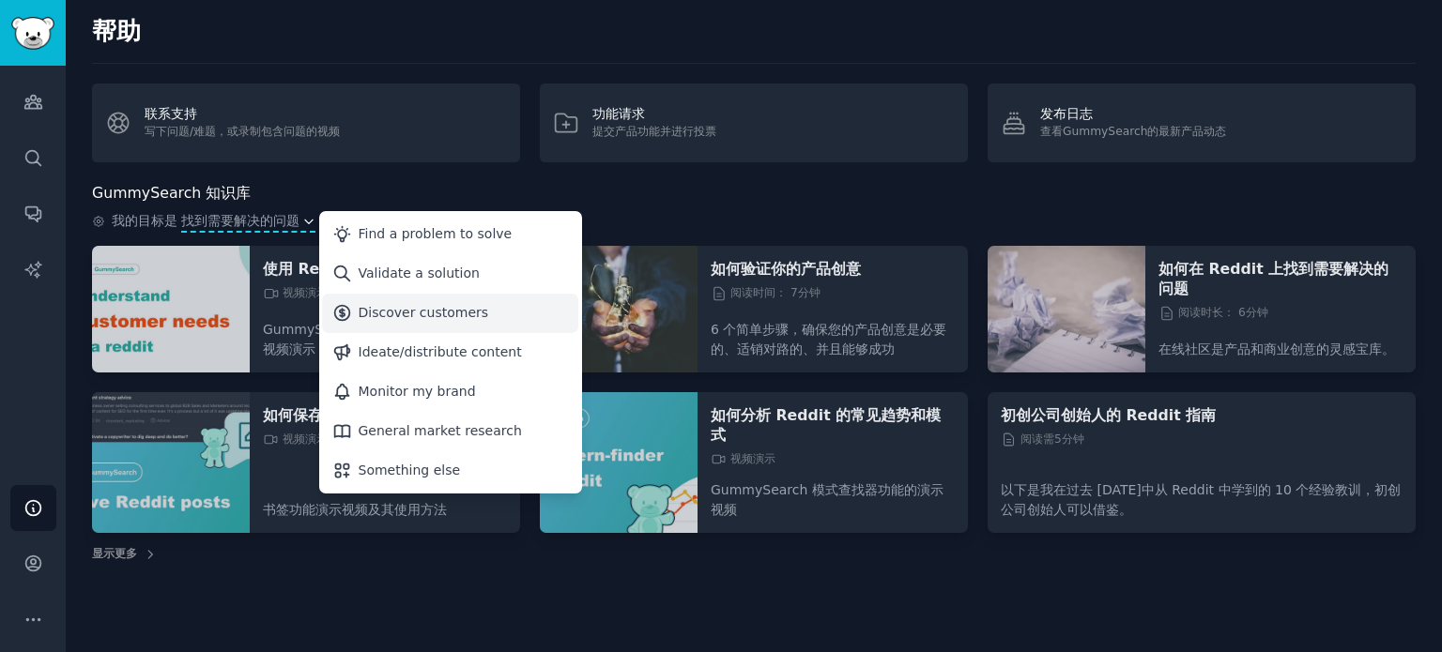
click at [395, 317] on div "Discover customers" at bounding box center [424, 313] width 130 height 20
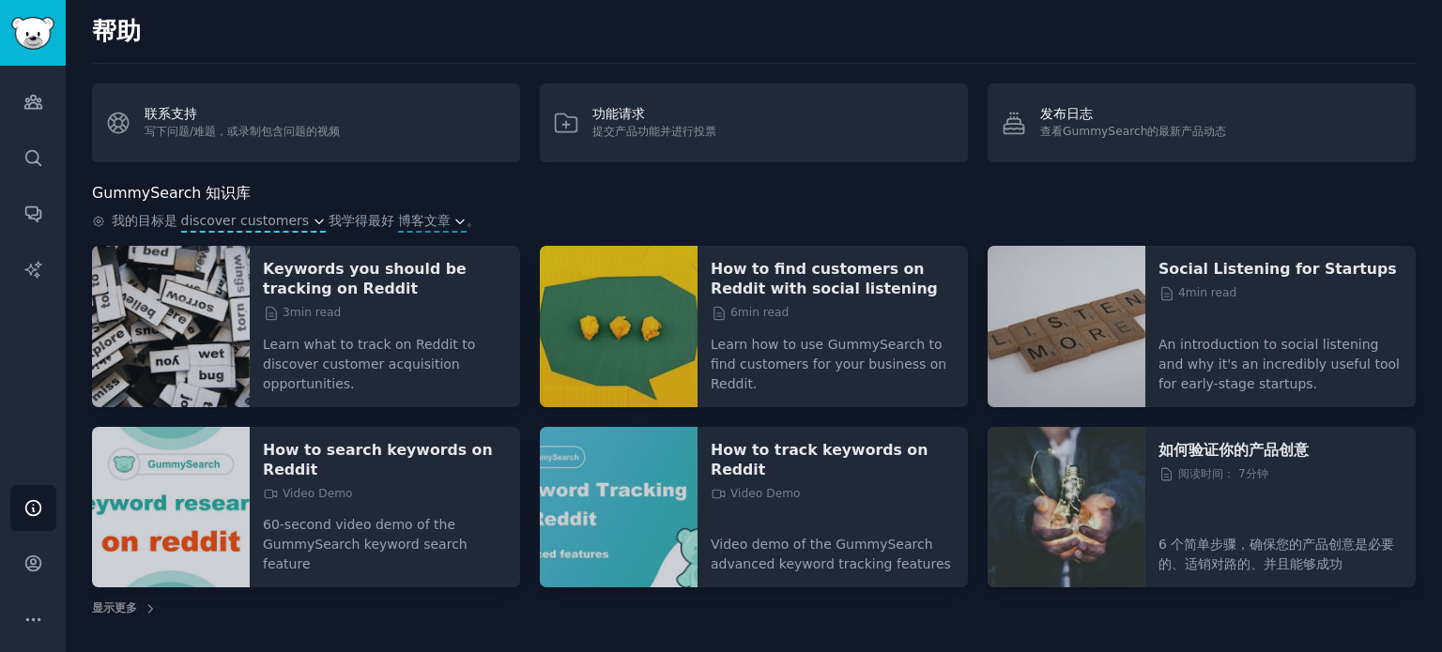
click at [43, 371] on div "受众 搜索 对话 人工智能报告" at bounding box center [33, 270] width 66 height 409
click at [571, 601] on span "显示更多" at bounding box center [753, 609] width 1323 height 17
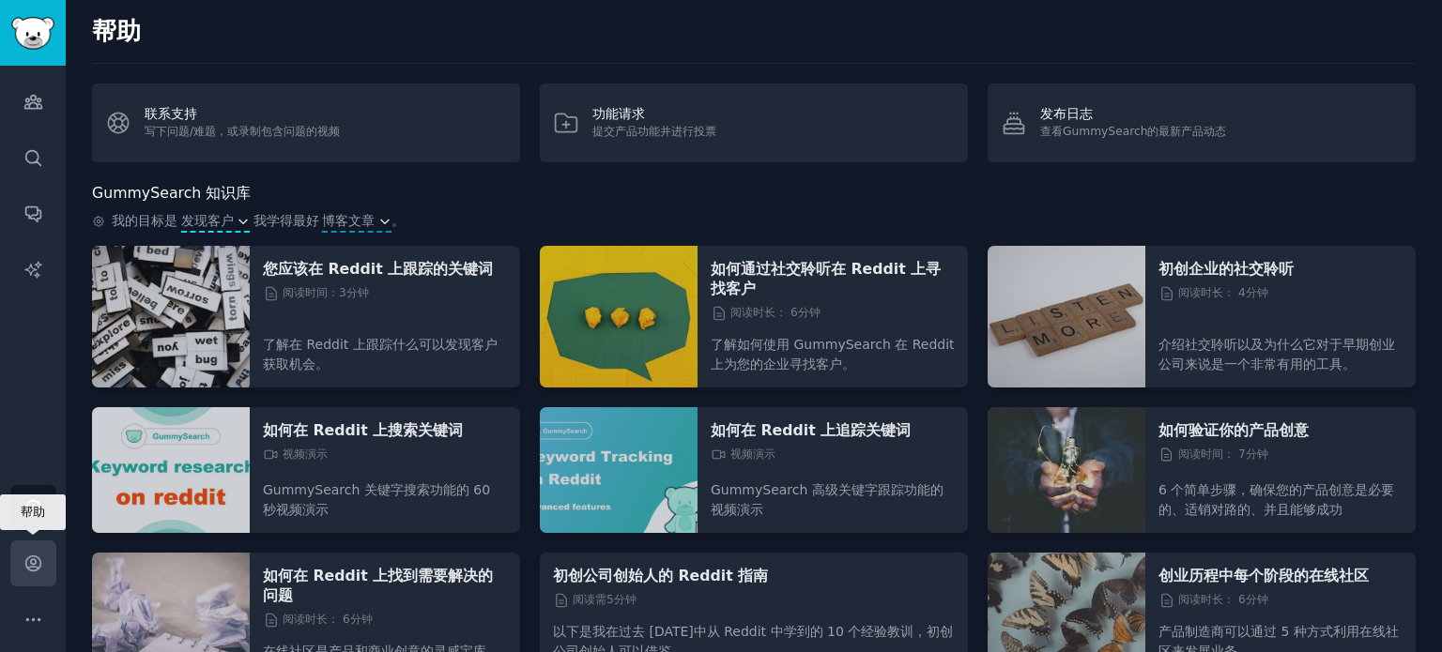
click at [19, 566] on link "帐户" at bounding box center [33, 564] width 46 height 46
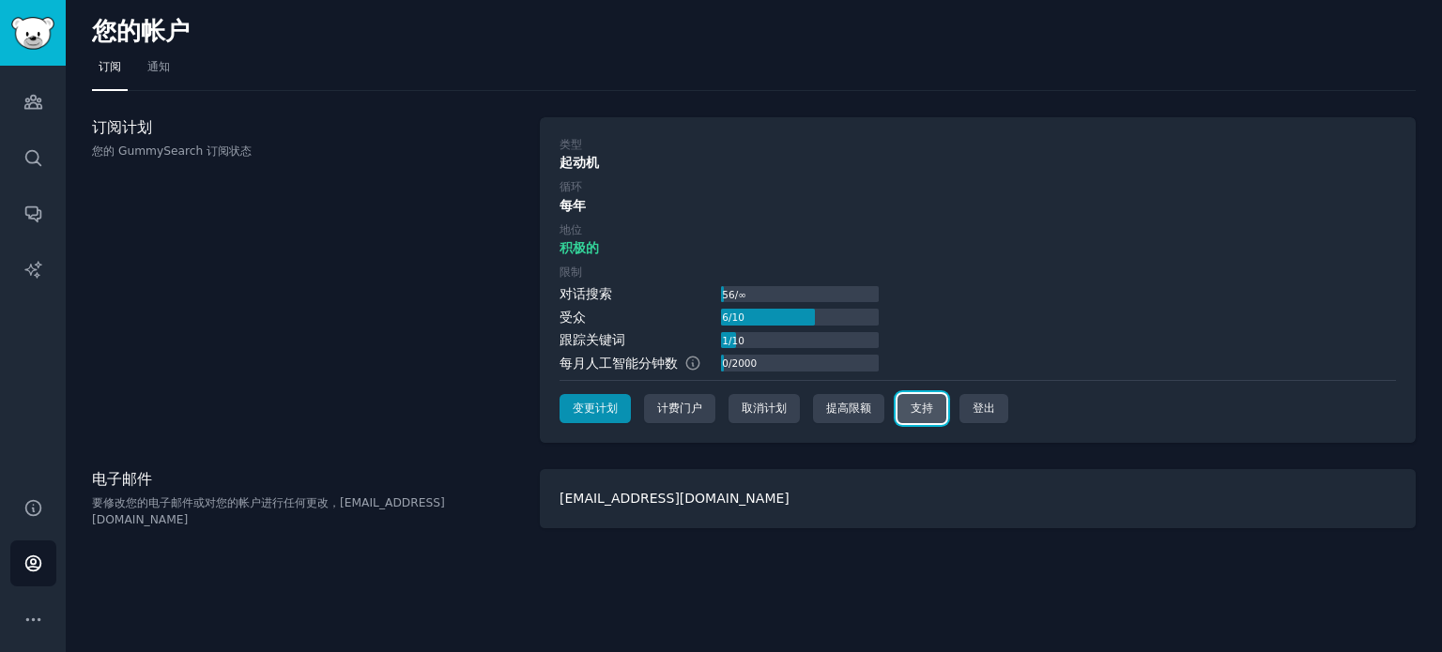
click at [920, 405] on font "支持" at bounding box center [921, 408] width 23 height 13
drag, startPoint x: 94, startPoint y: 520, endPoint x: 239, endPoint y: 519, distance: 145.5
click at [239, 519] on p "要修改您的电子邮件或对您的帐户进行任何更改，请发送电子邮件至help@gummysearch.com" at bounding box center [306, 512] width 428 height 33
copy font "help@gummysearch.com"
click at [165, 64] on font "通知" at bounding box center [158, 66] width 23 height 13
